Goal: Task Accomplishment & Management: Use online tool/utility

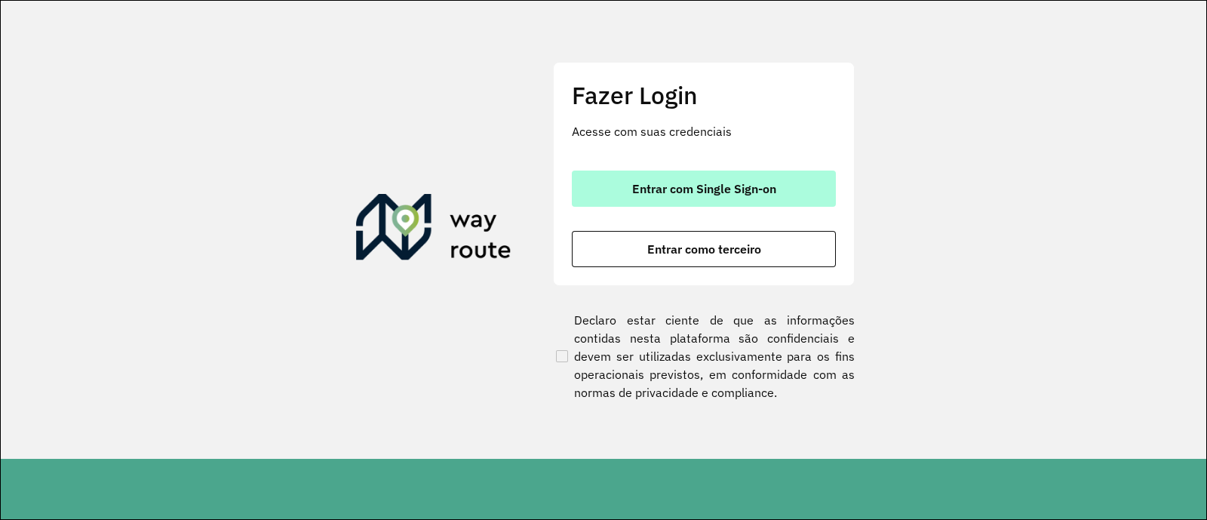
click at [632, 193] on span "Entrar com Single Sign-on" at bounding box center [704, 188] width 144 height 12
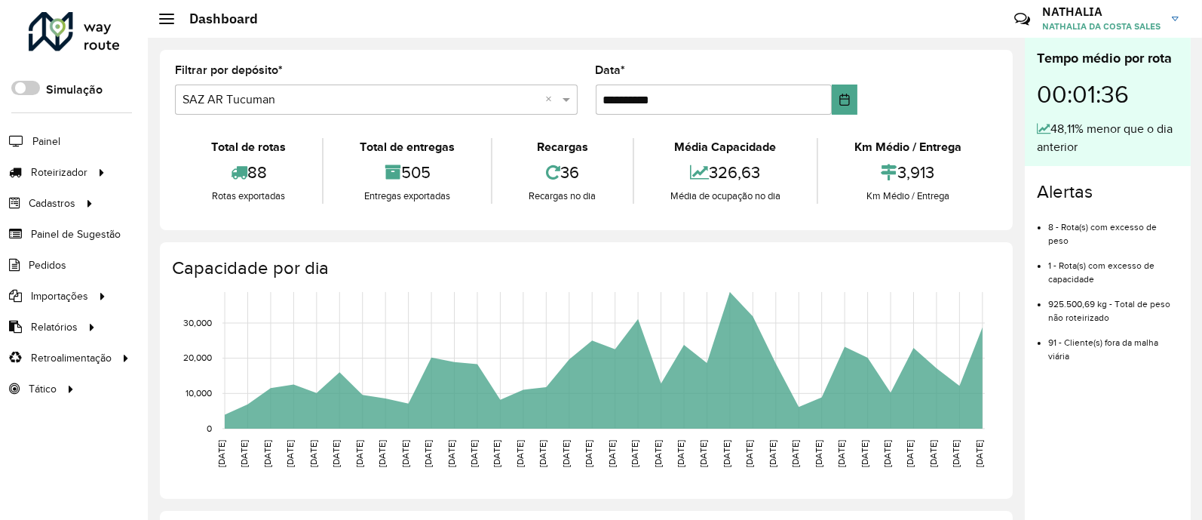
click at [75, 269] on li "Pedidos" at bounding box center [74, 265] width 148 height 31
click at [57, 269] on span "Pedidos" at bounding box center [48, 265] width 39 height 16
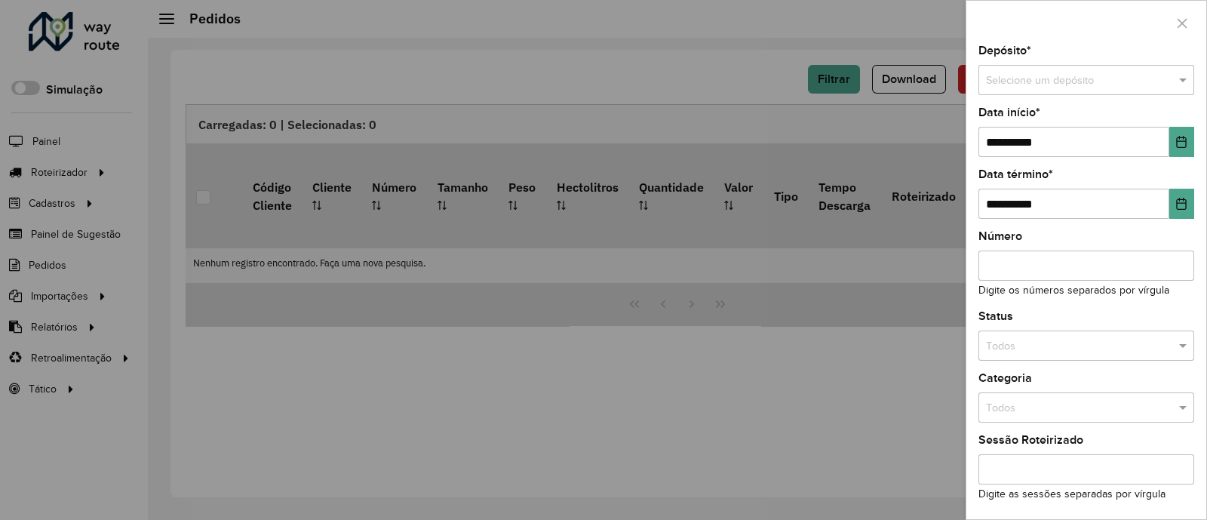
drag, startPoint x: 1076, startPoint y: 55, endPoint x: 1069, endPoint y: 78, distance: 23.6
click at [1077, 55] on div "Depósito * Selecione um depósito" at bounding box center [1086, 70] width 216 height 50
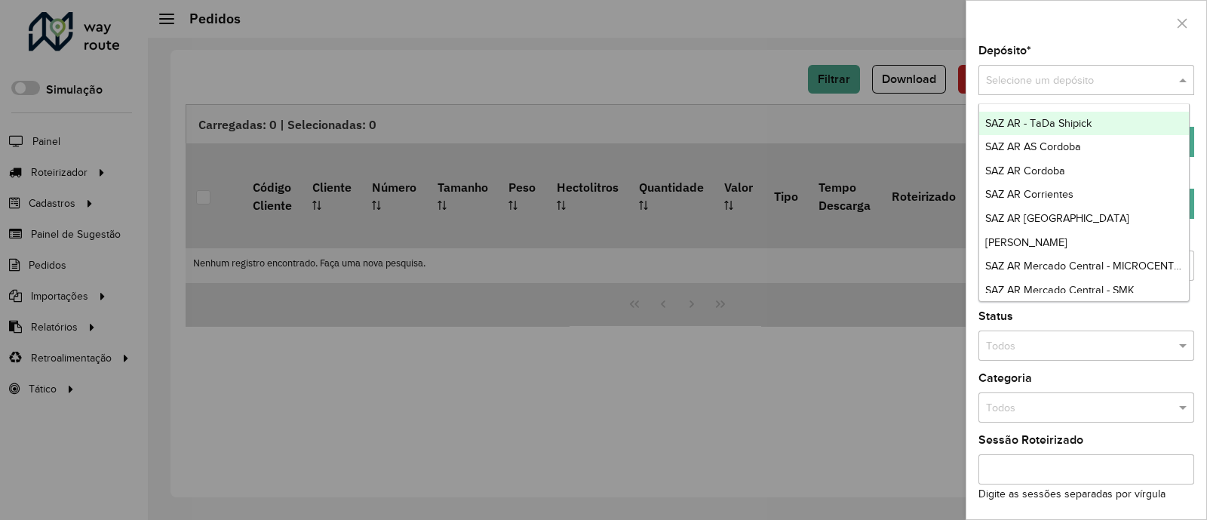
click at [1069, 78] on input "text" at bounding box center [1071, 80] width 170 height 17
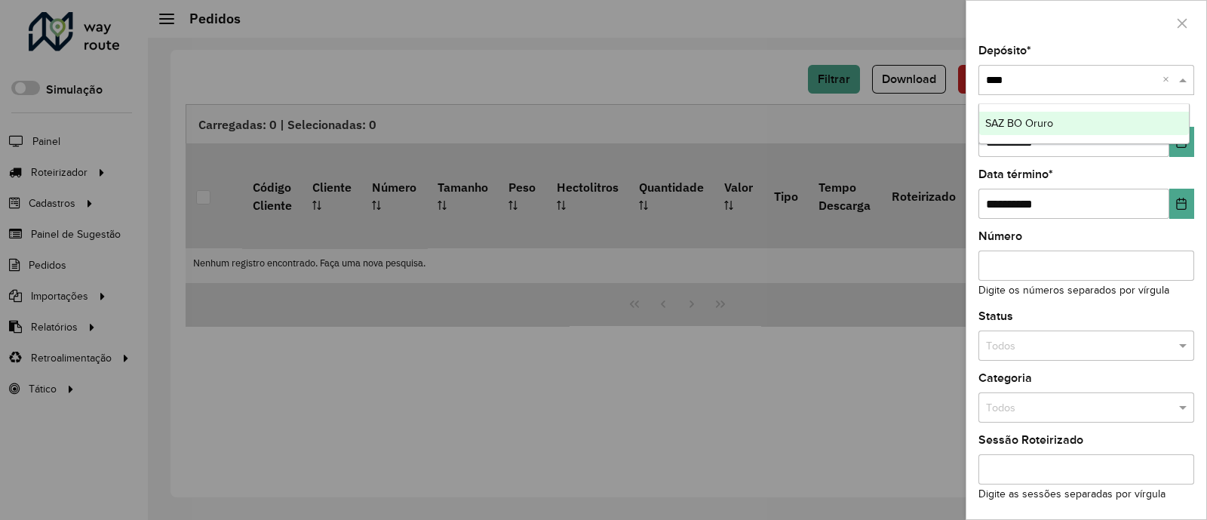
type input "*****"
click at [1050, 117] on span "SAZ BO Oruro" at bounding box center [1019, 123] width 68 height 12
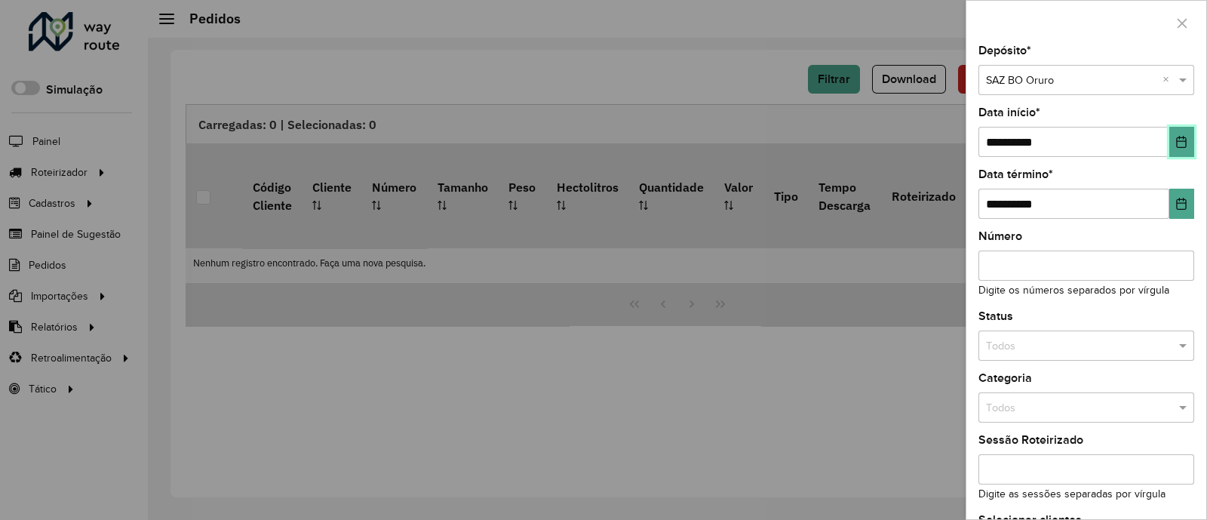
click at [1177, 127] on button "Choose Date" at bounding box center [1181, 142] width 25 height 30
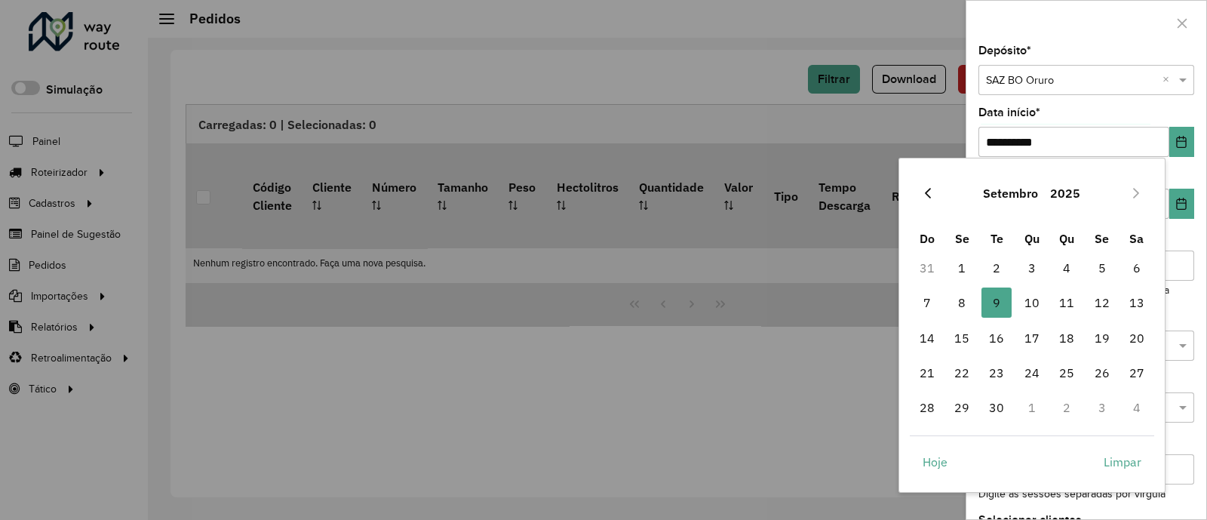
click at [917, 187] on button "Previous Month" at bounding box center [927, 193] width 24 height 24
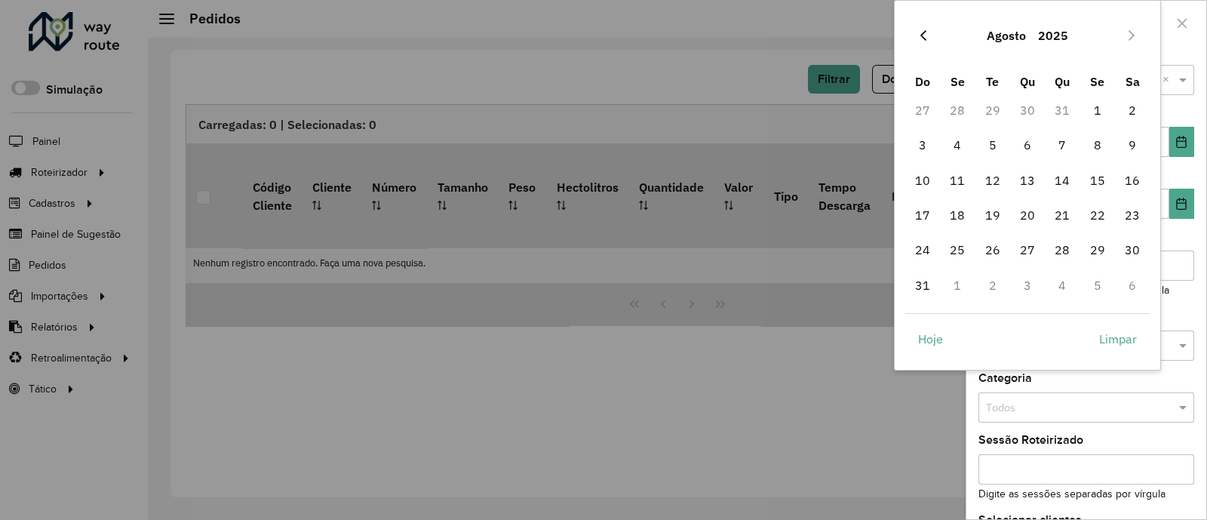
click at [926, 35] on icon "Previous Month" at bounding box center [923, 35] width 12 height 12
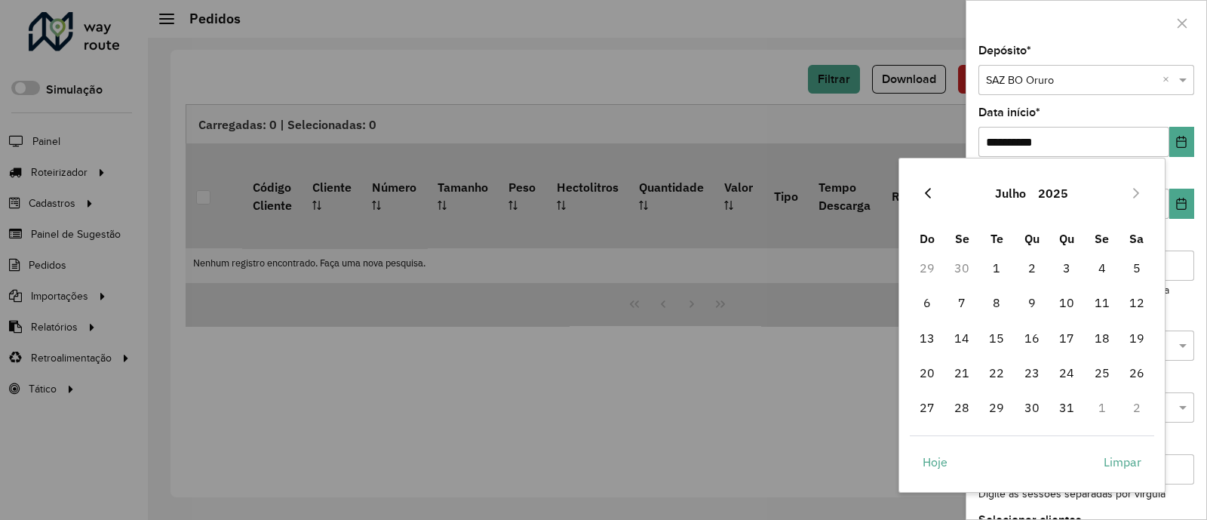
click at [920, 194] on button "Previous Month" at bounding box center [927, 193] width 24 height 24
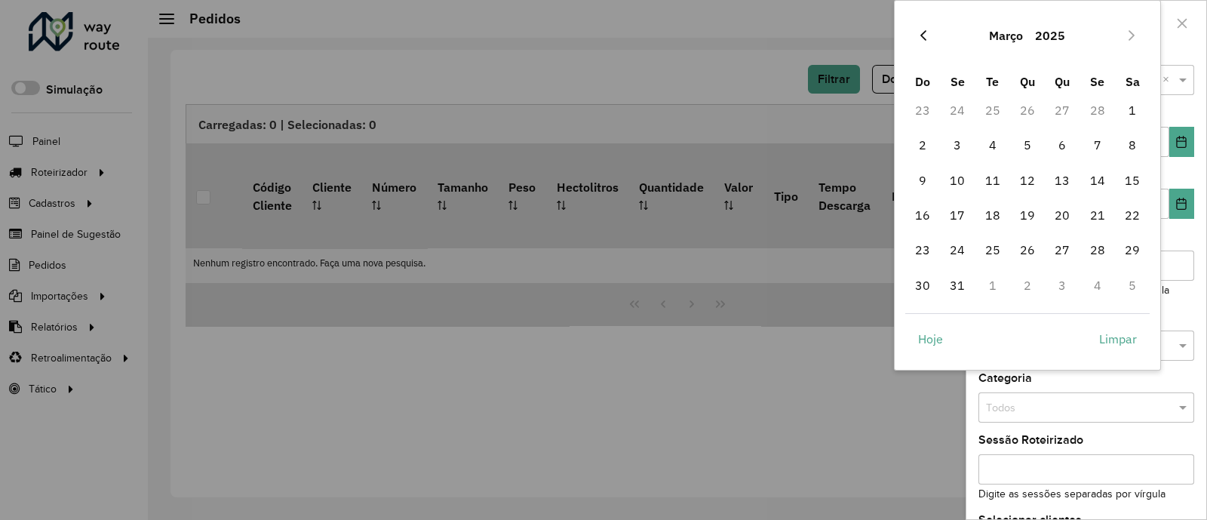
click at [920, 29] on icon "Previous Month" at bounding box center [923, 35] width 12 height 12
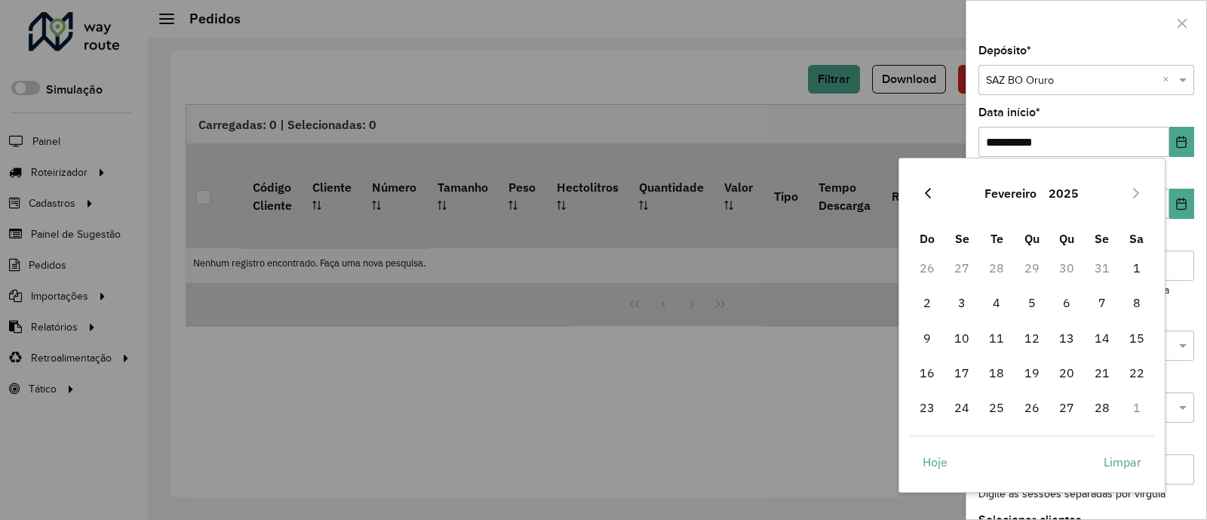
click at [927, 182] on button "Previous Month" at bounding box center [927, 193] width 24 height 24
click at [1026, 270] on span "1" at bounding box center [1032, 268] width 30 height 30
type input "**********"
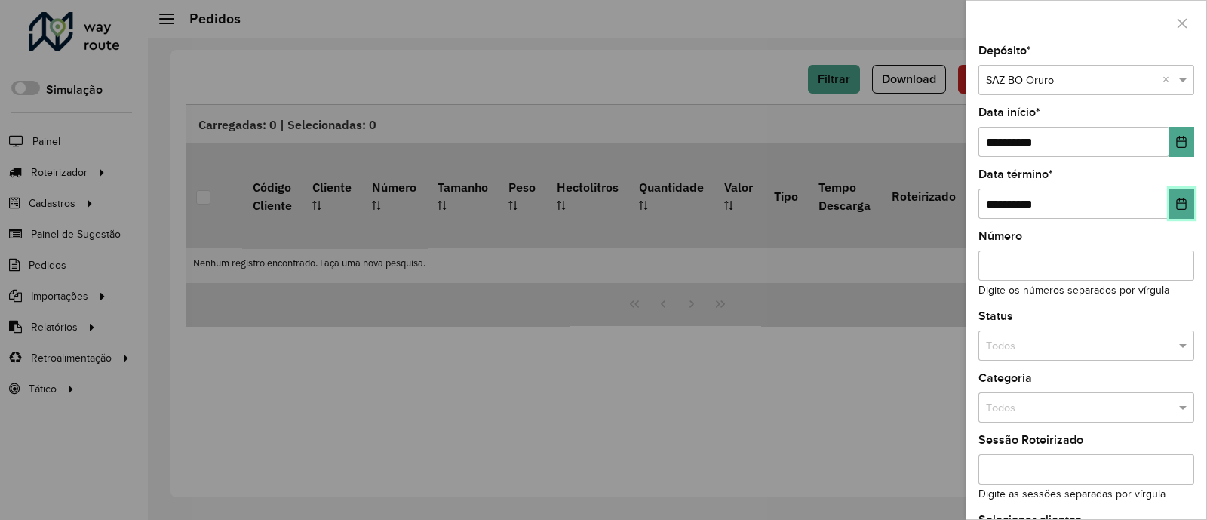
click at [1176, 198] on button "Choose Date" at bounding box center [1181, 204] width 25 height 30
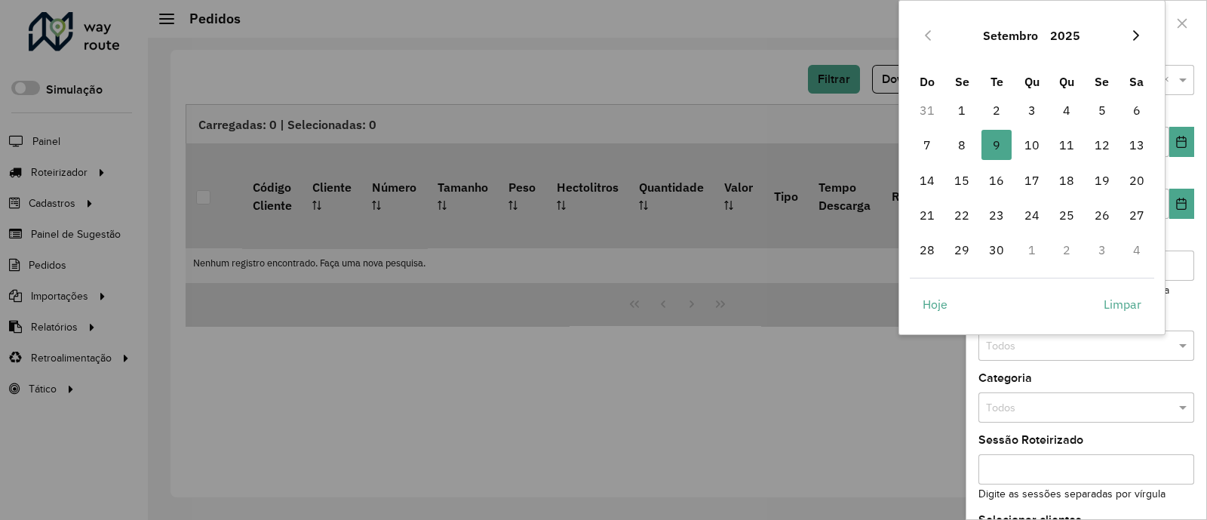
click at [1131, 40] on icon "Next Month" at bounding box center [1136, 35] width 12 height 12
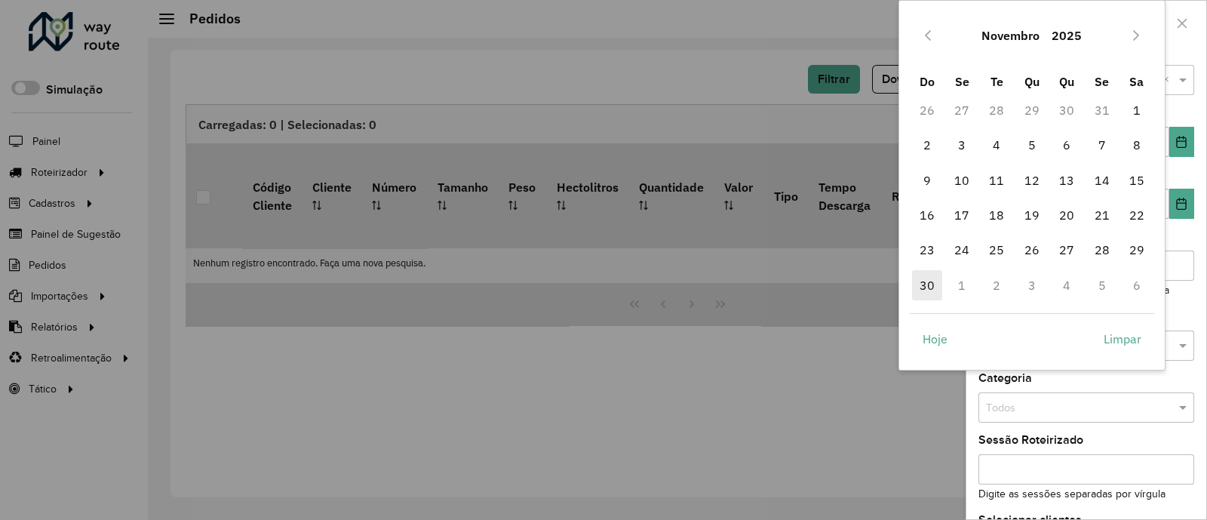
click at [934, 277] on span "30" at bounding box center [927, 285] width 30 height 30
type input "**********"
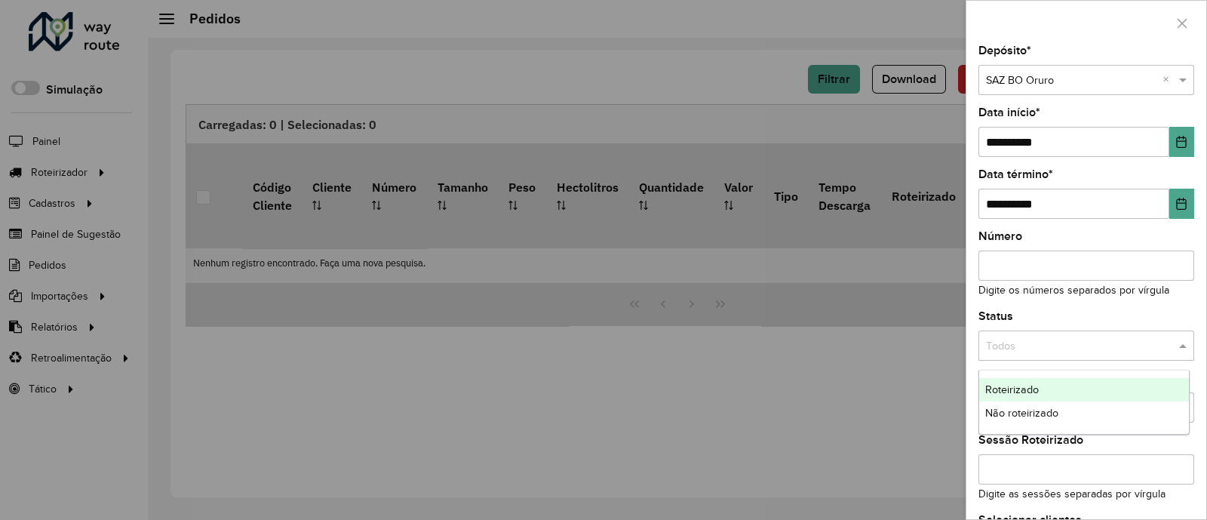
click at [1115, 345] on input "text" at bounding box center [1071, 346] width 170 height 17
click at [1086, 406] on div "Não roteirizado" at bounding box center [1084, 413] width 210 height 24
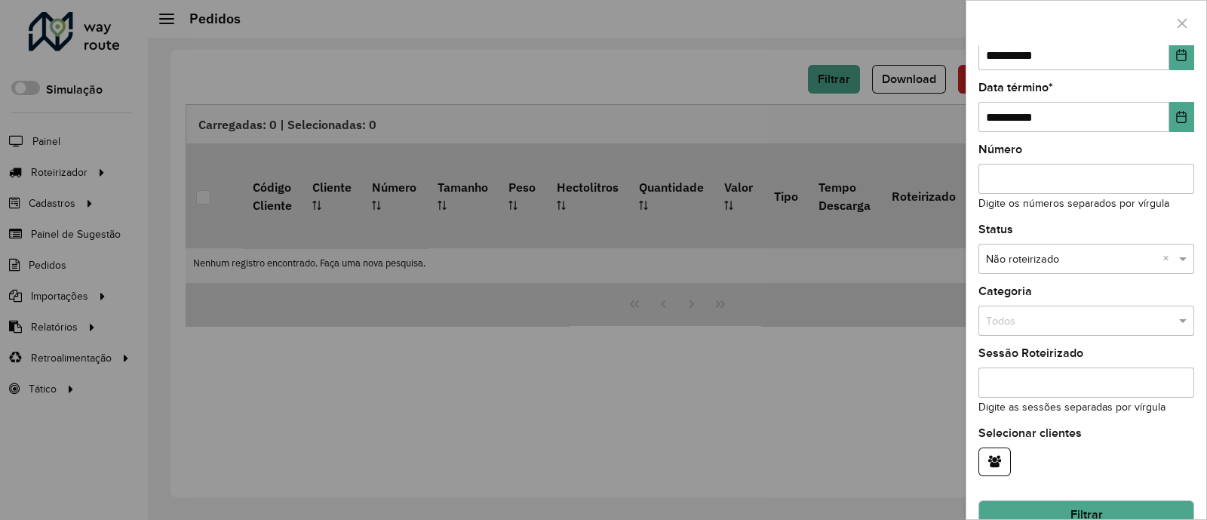
scroll to position [117, 0]
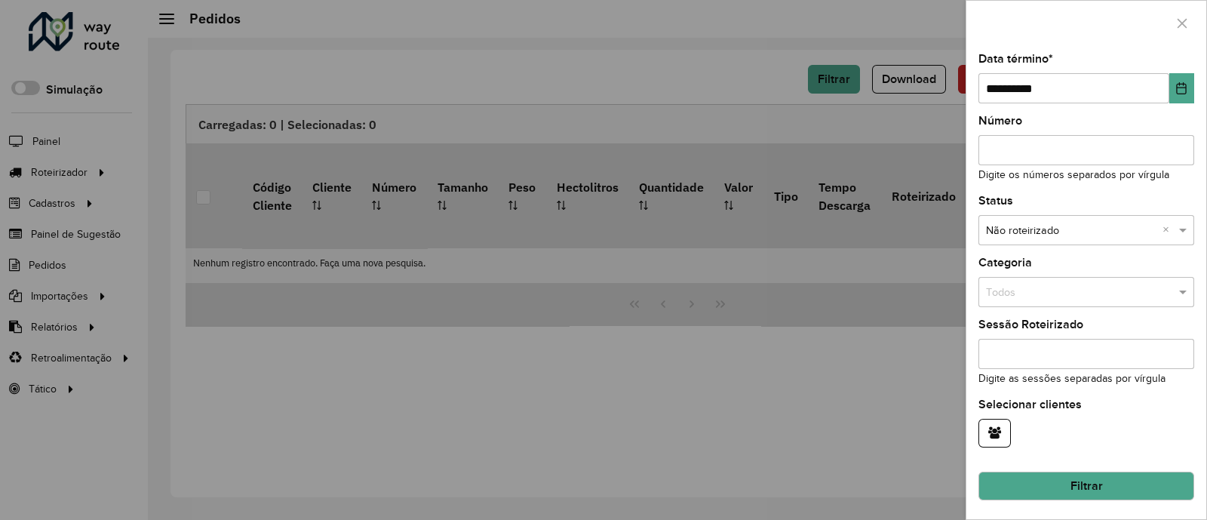
click at [1091, 480] on button "Filtrar" at bounding box center [1086, 485] width 216 height 29
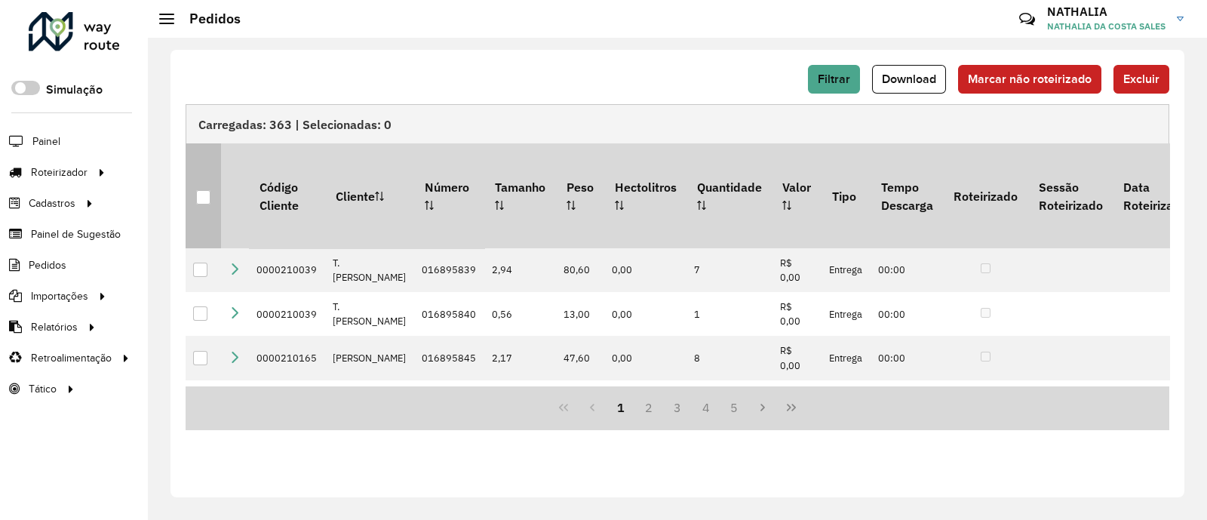
click at [206, 190] on div at bounding box center [203, 197] width 14 height 14
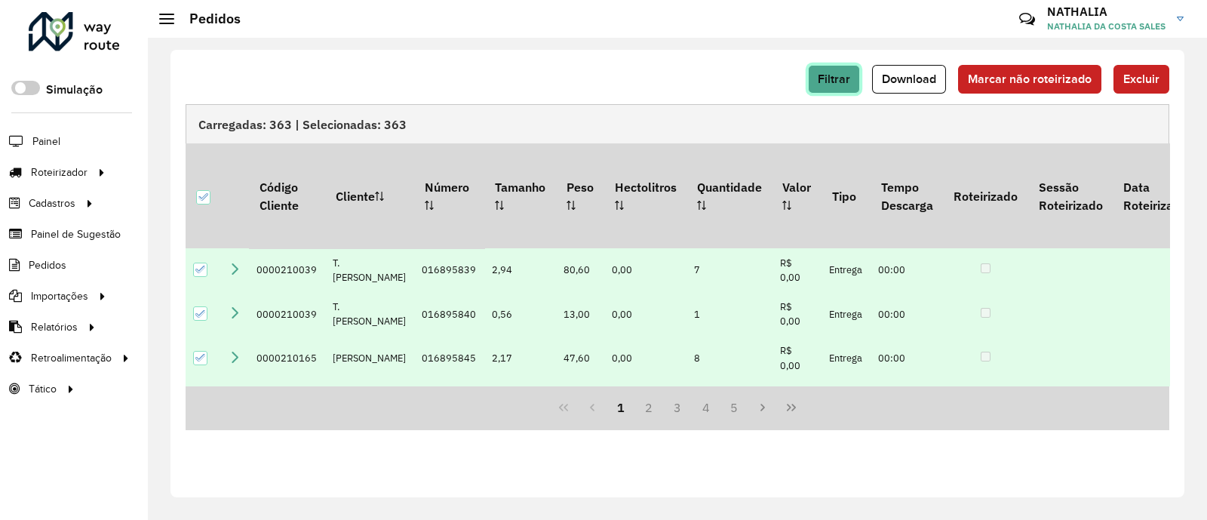
click at [847, 83] on span "Filtrar" at bounding box center [833, 78] width 32 height 13
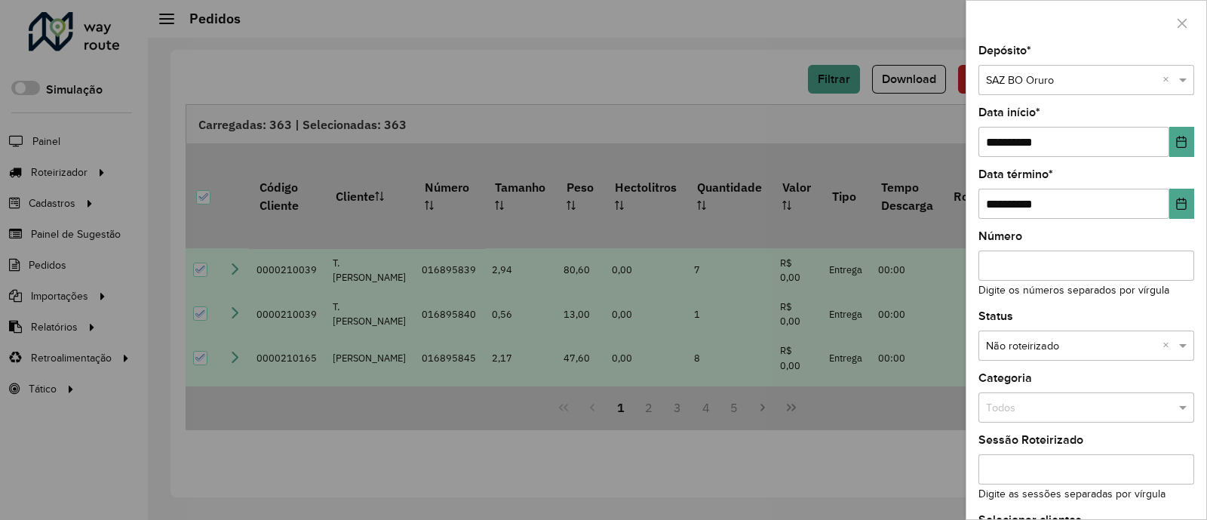
click at [695, 85] on div at bounding box center [603, 260] width 1207 height 520
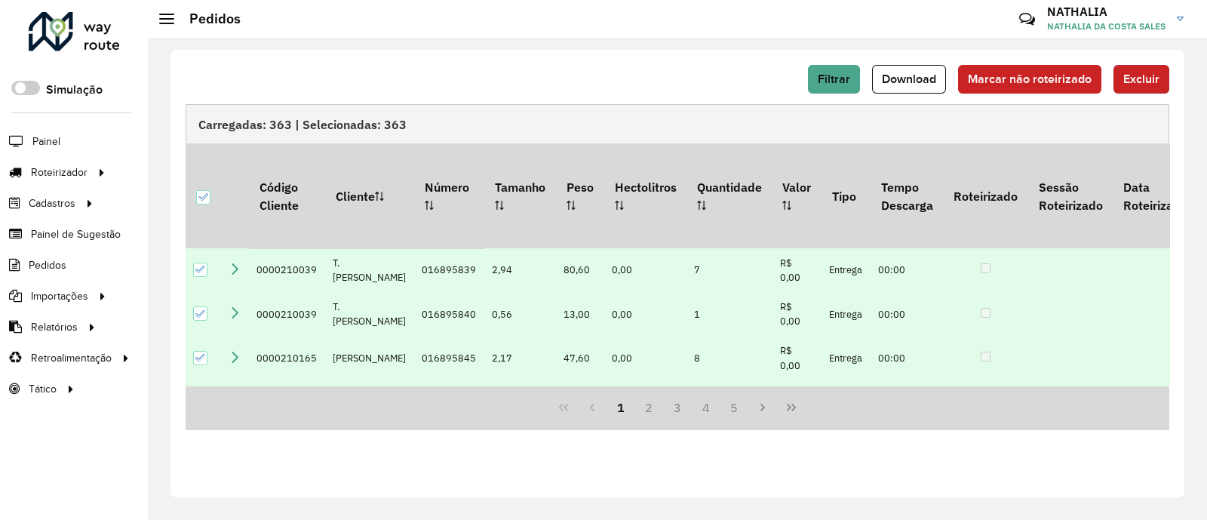
click at [1132, 80] on span "Excluir" at bounding box center [1141, 78] width 36 height 13
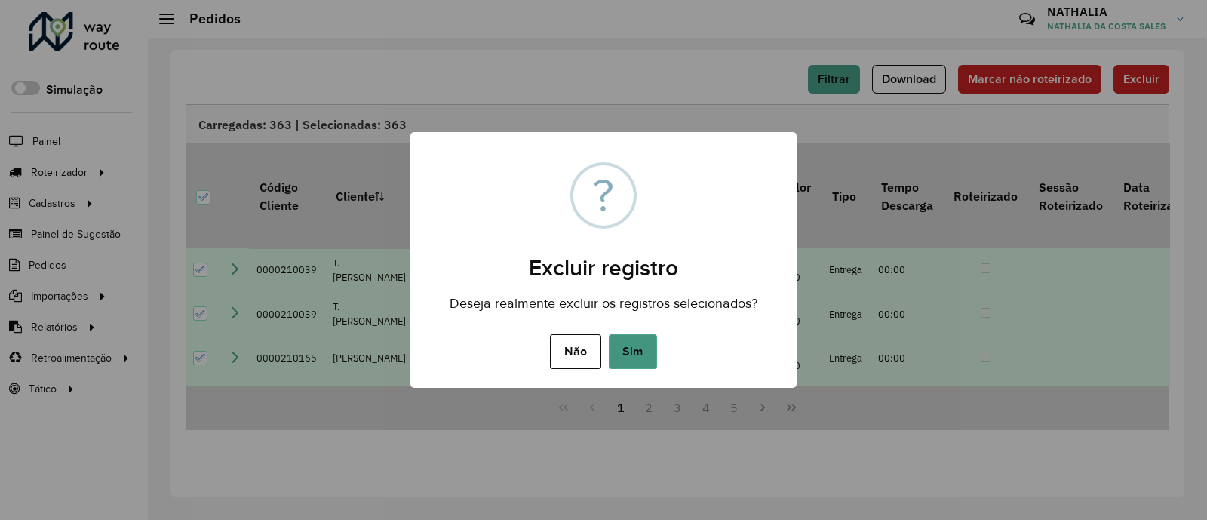
click at [633, 353] on button "Sim" at bounding box center [633, 351] width 48 height 35
